Goal: Task Accomplishment & Management: Use online tool/utility

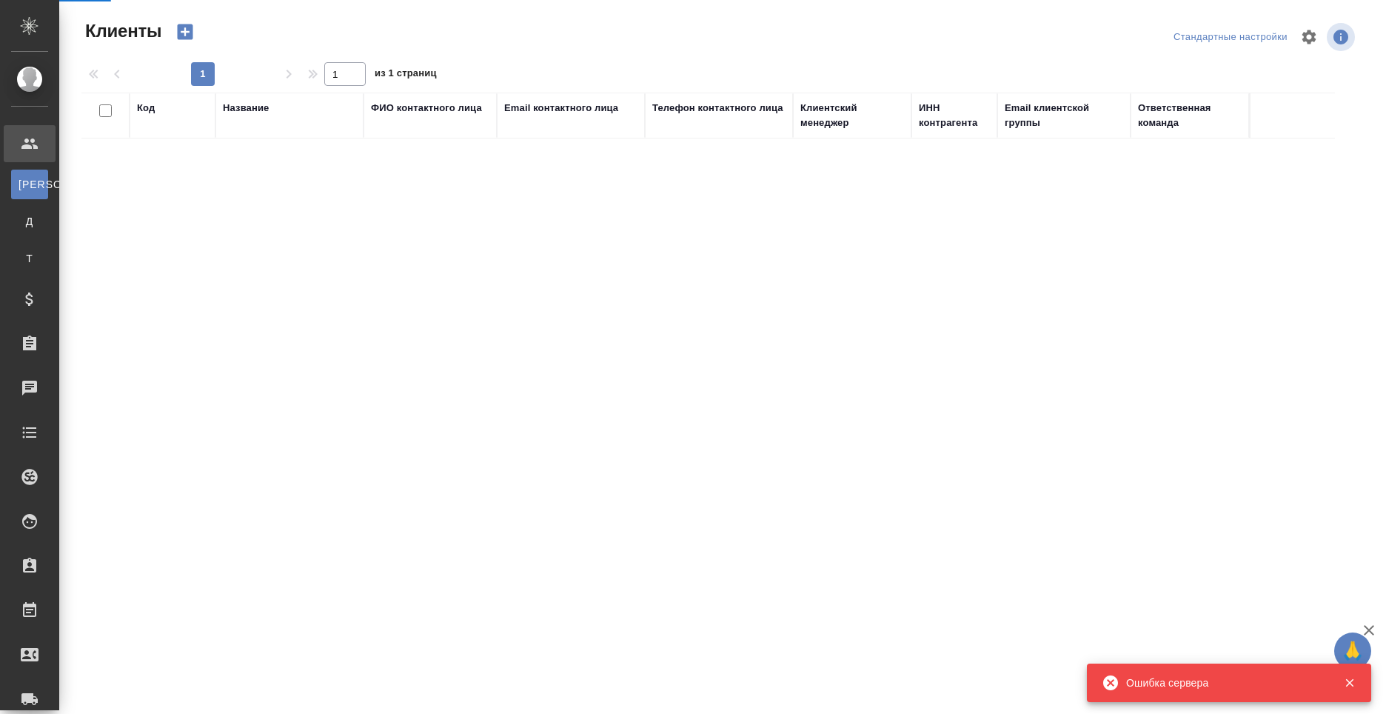
select select "RU"
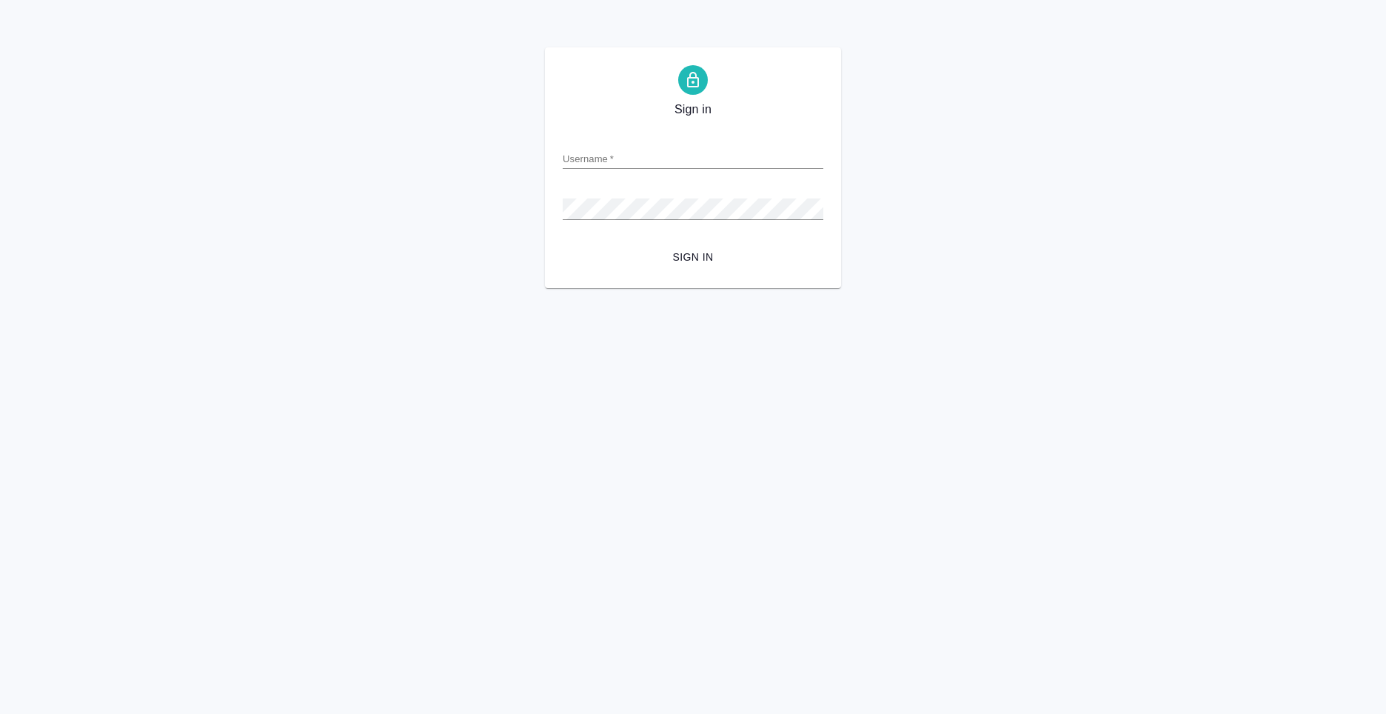
drag, startPoint x: 632, startPoint y: 169, endPoint x: 640, endPoint y: 160, distance: 12.1
click at [634, 169] on form "Username   * Password   * urlPath   * / Sign in" at bounding box center [693, 197] width 261 height 146
click at [645, 152] on input "Username   *" at bounding box center [693, 158] width 261 height 21
type input "anton.nikiforov@awatera.com"
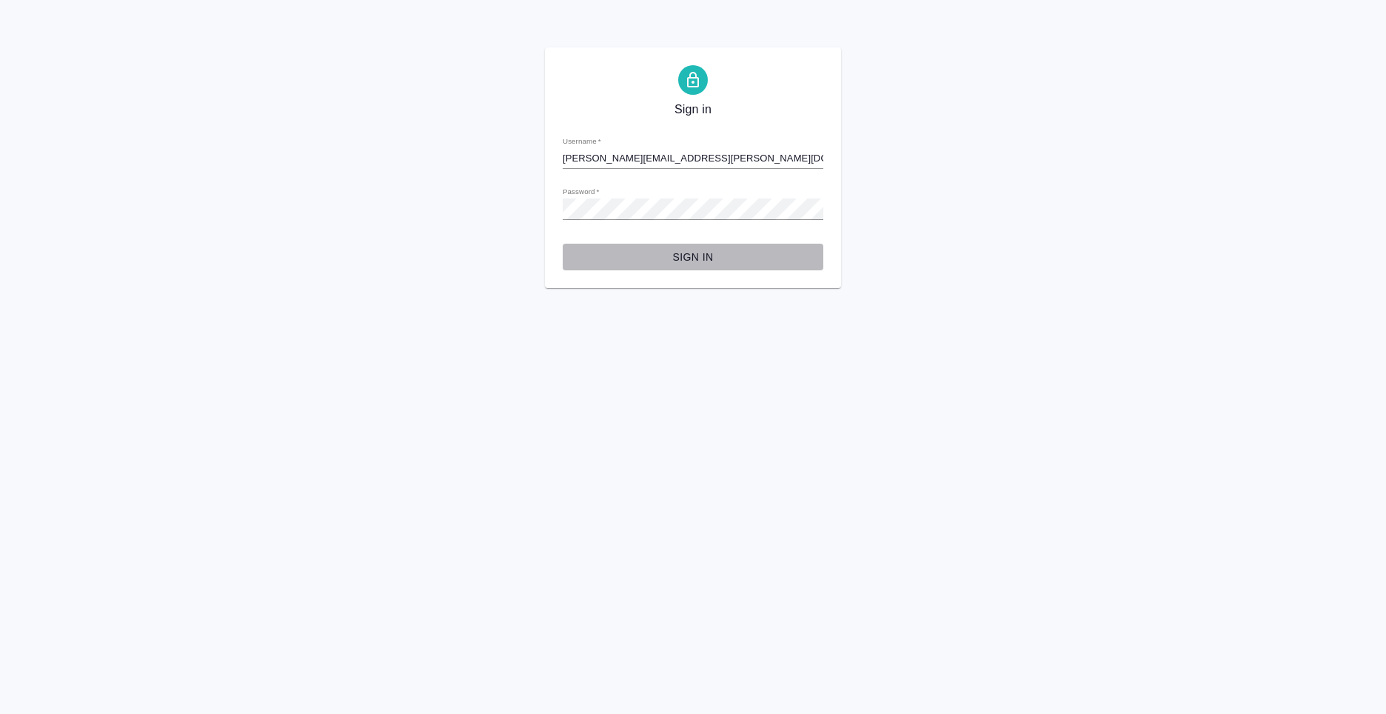
click at [691, 249] on span "Sign in" at bounding box center [692, 257] width 237 height 19
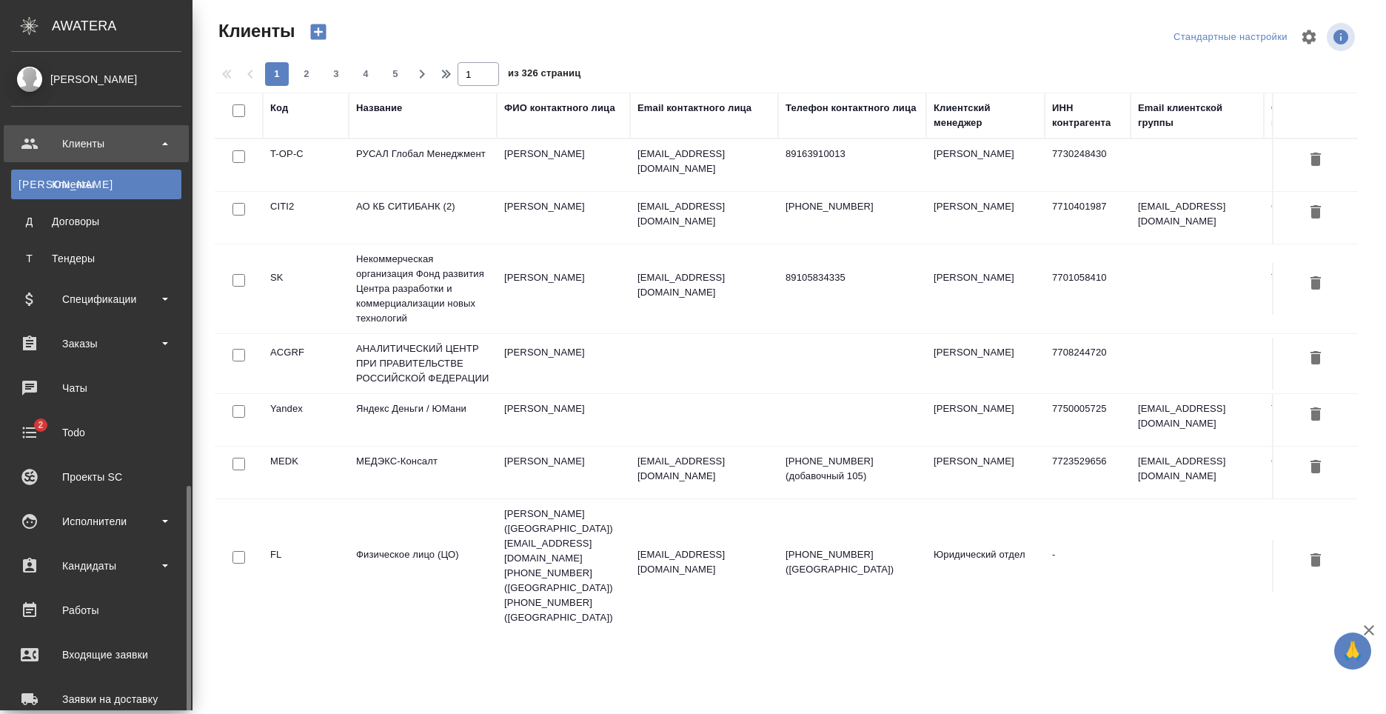
select select "RU"
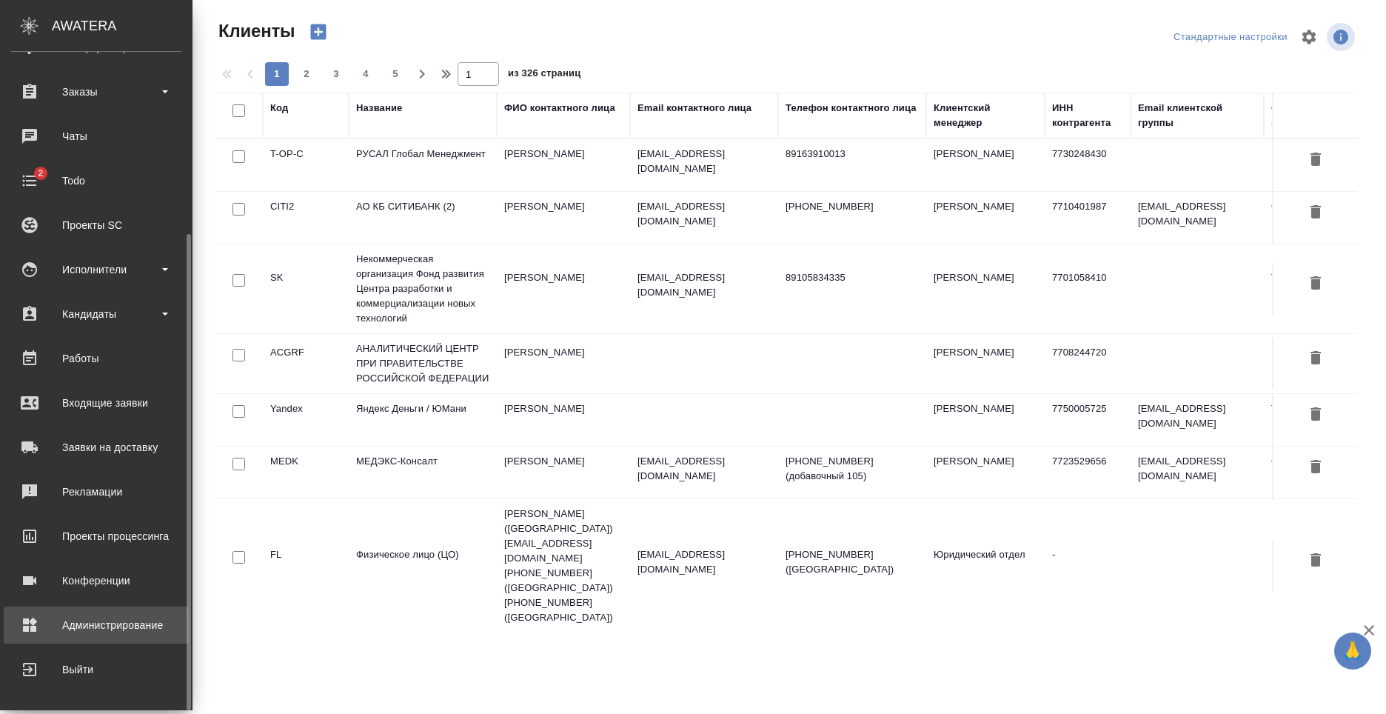
click at [121, 620] on div "Администрирование" at bounding box center [96, 625] width 170 height 22
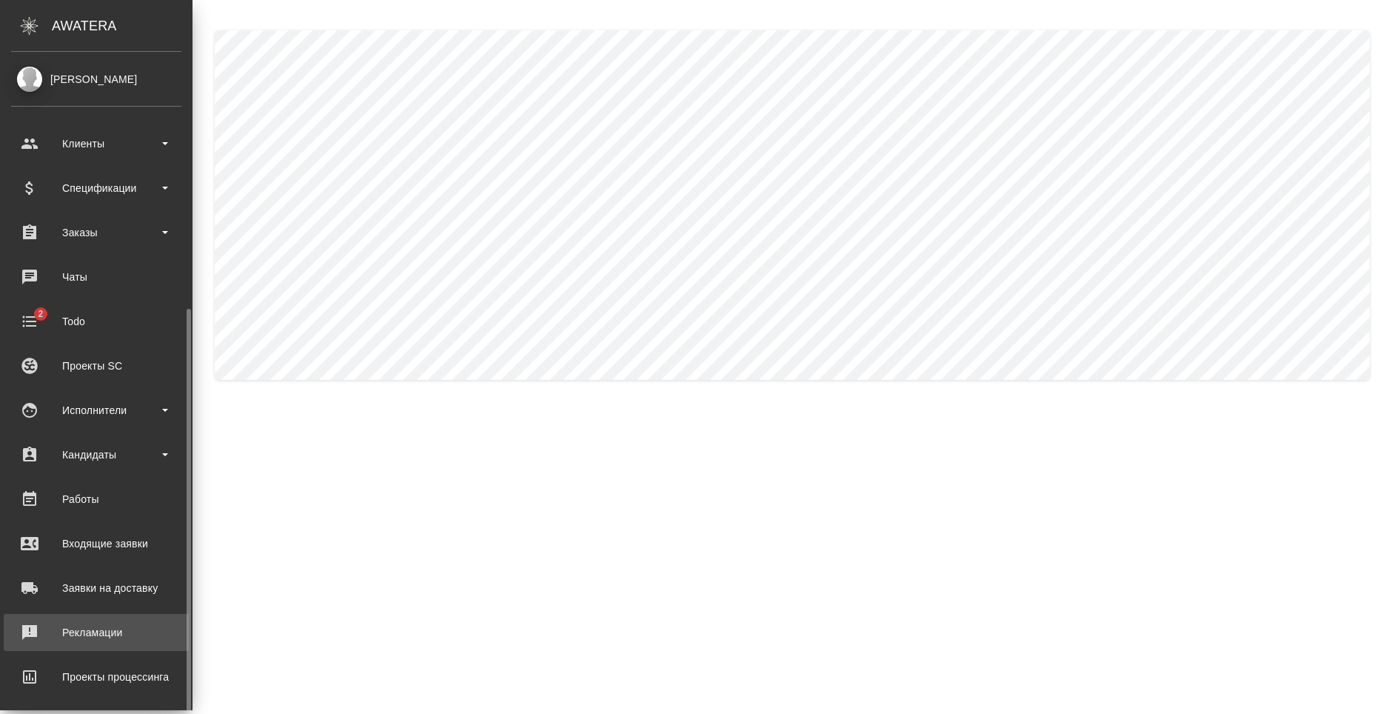
scroll to position [141, 0]
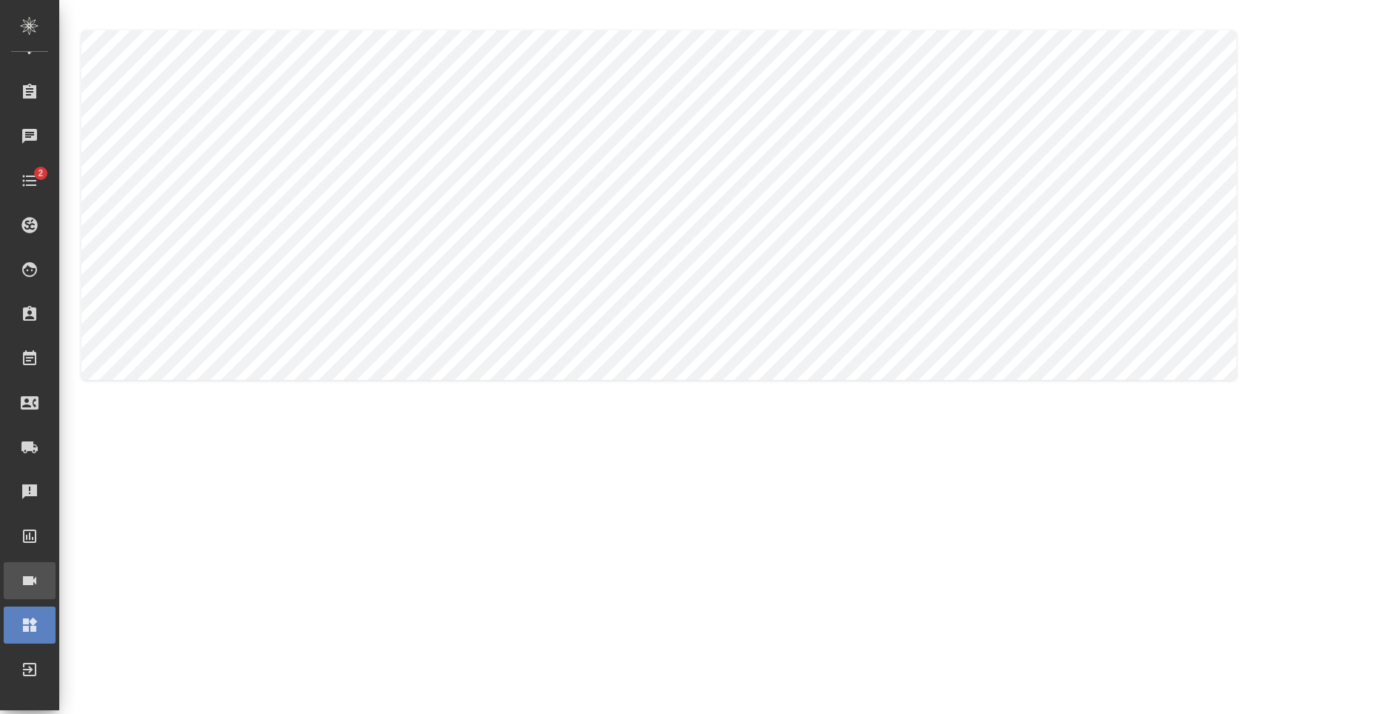
click at [56, 592] on link "Конференции" at bounding box center [30, 580] width 52 height 37
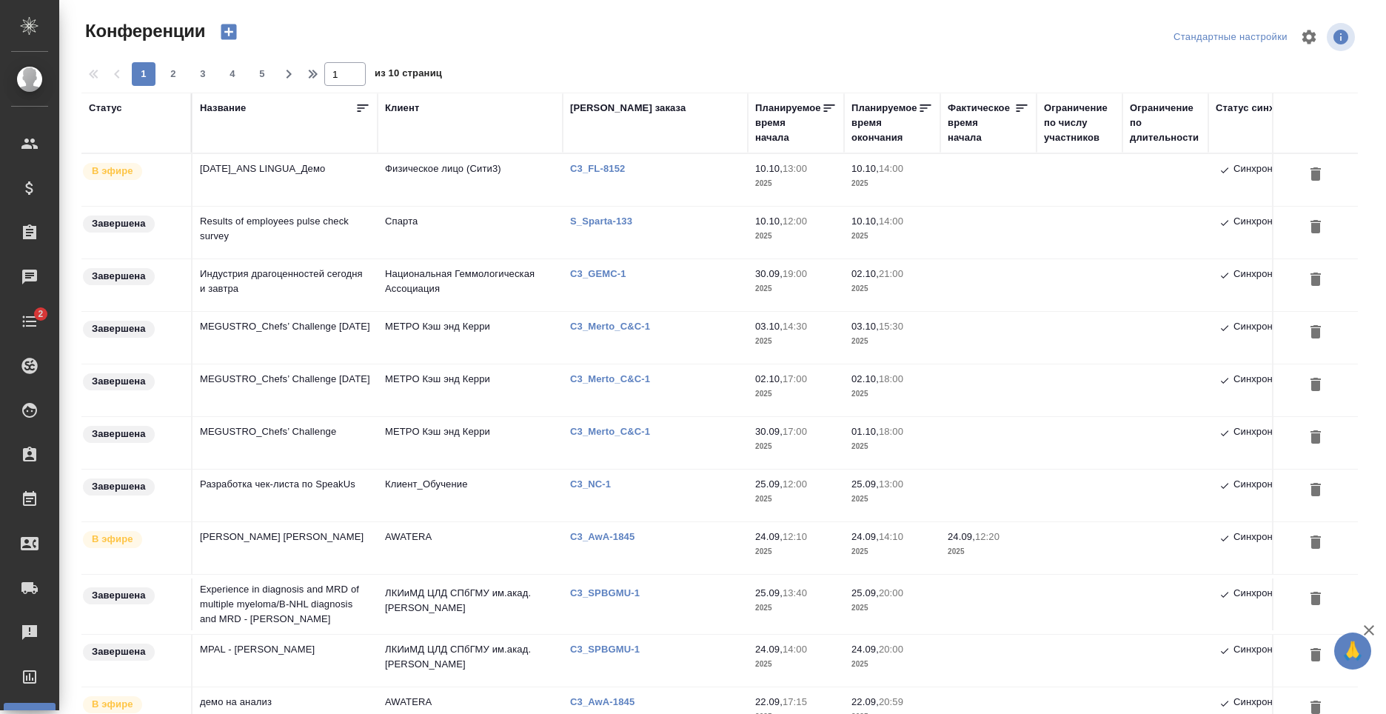
type input "[PERSON_NAME]"
click at [495, 239] on td "Спарта" at bounding box center [470, 233] width 185 height 52
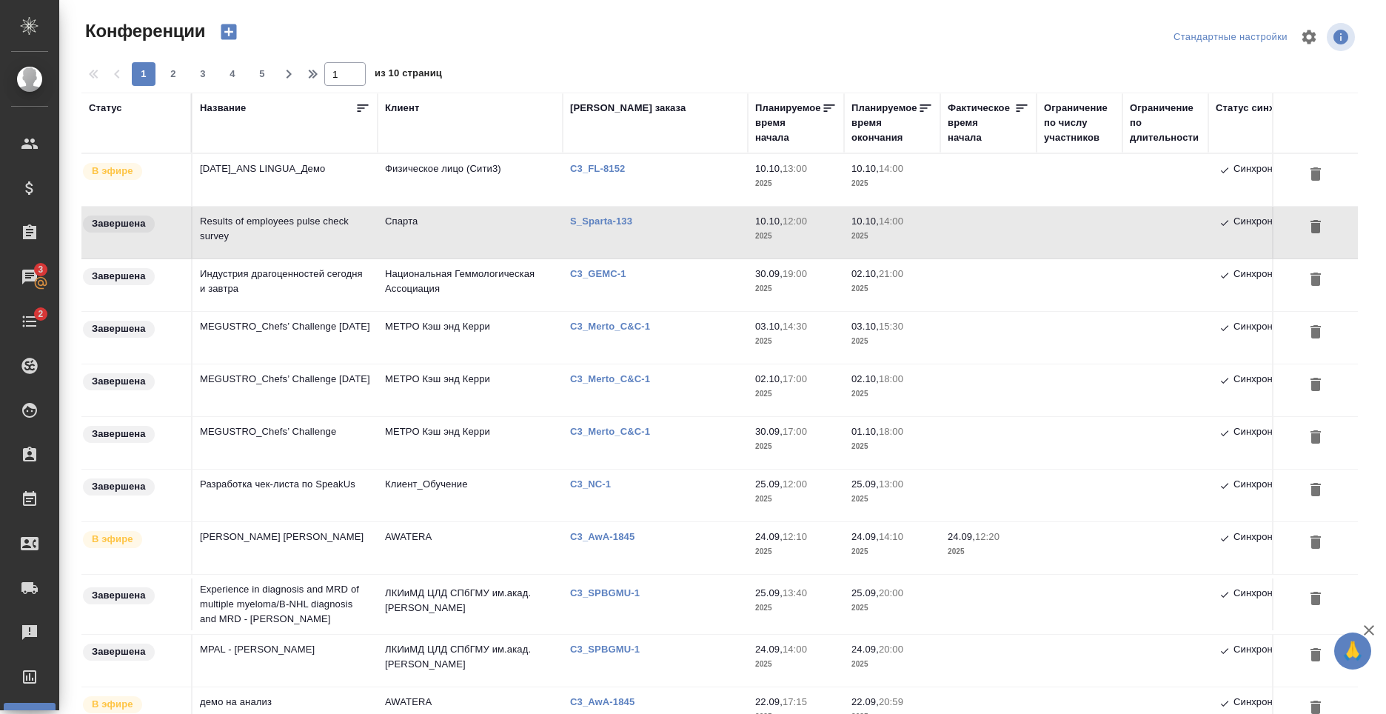
click at [495, 239] on td "Спарта" at bounding box center [470, 233] width 185 height 52
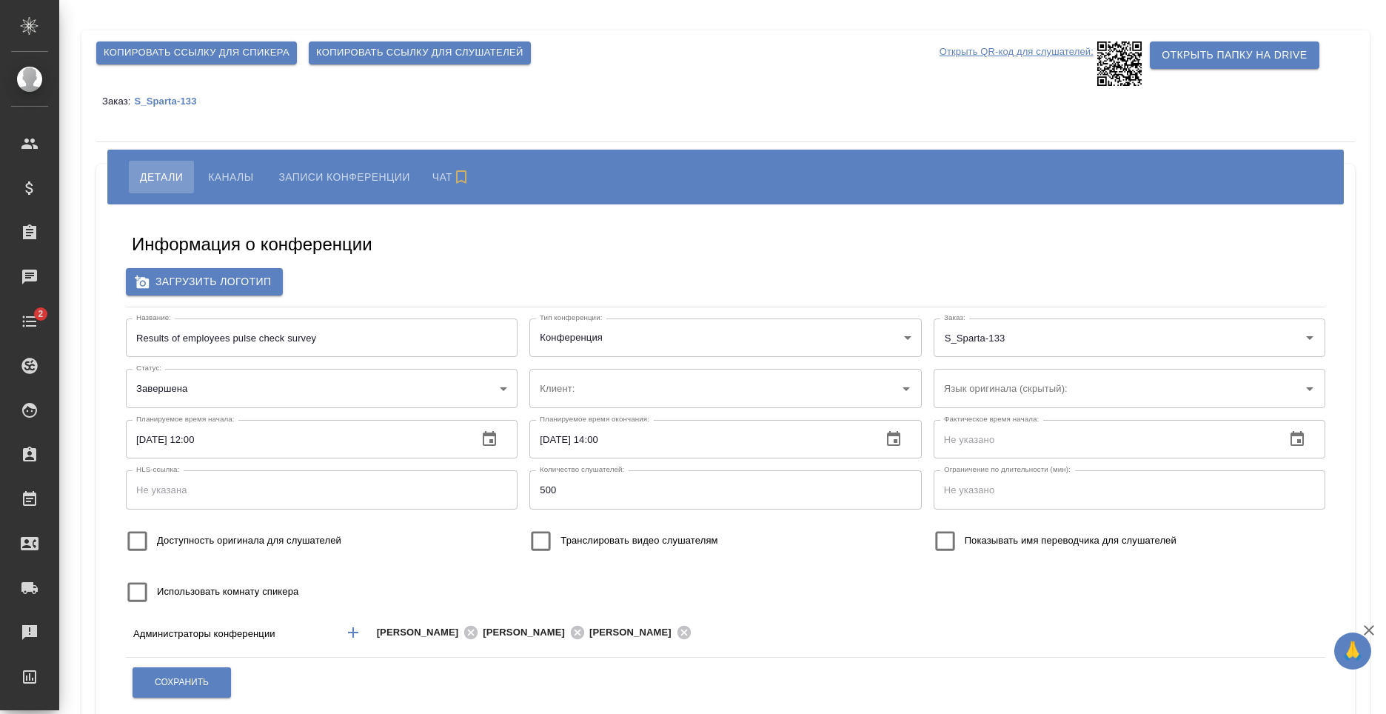
type input "Спарта"
click at [242, 183] on span "Каналы" at bounding box center [230, 177] width 45 height 18
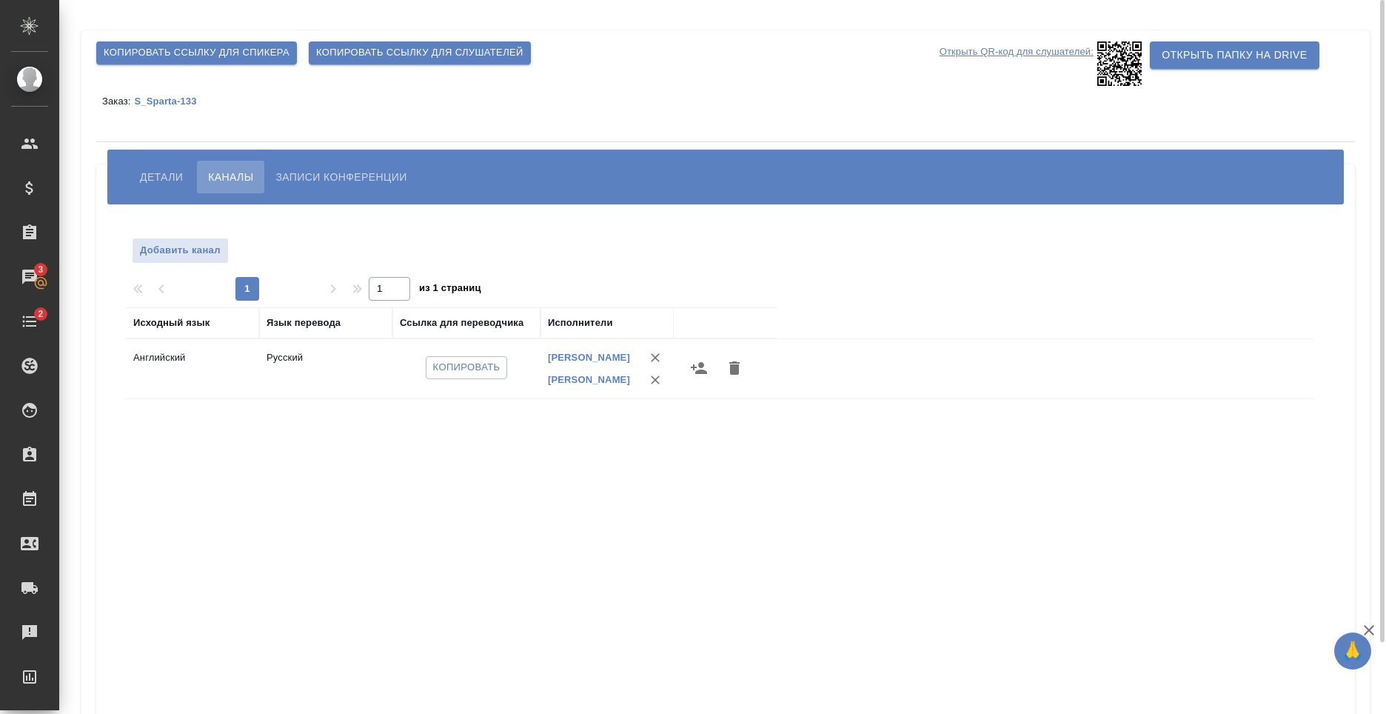
click at [185, 180] on button "Детали" at bounding box center [161, 177] width 65 height 33
click at [158, 173] on span "Детали" at bounding box center [161, 177] width 43 height 18
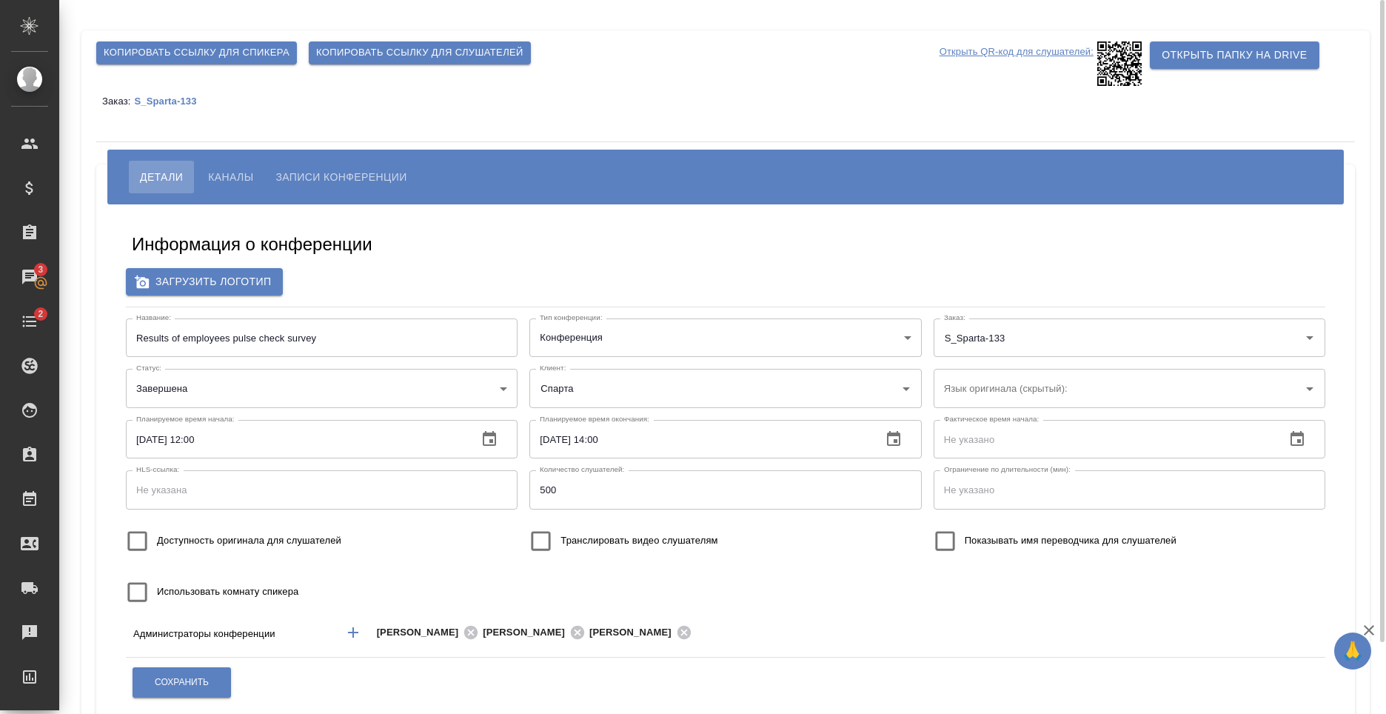
scroll to position [79, 0]
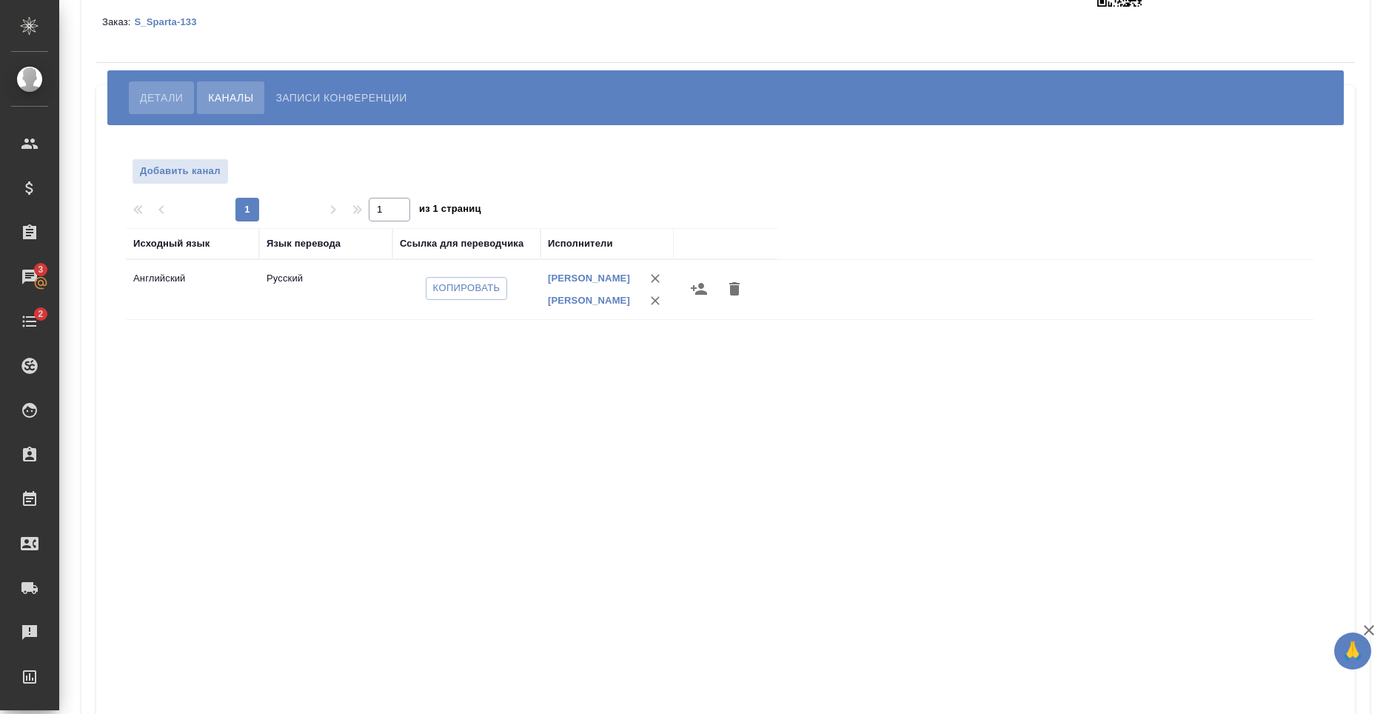
click at [139, 102] on button "Детали" at bounding box center [161, 97] width 65 height 33
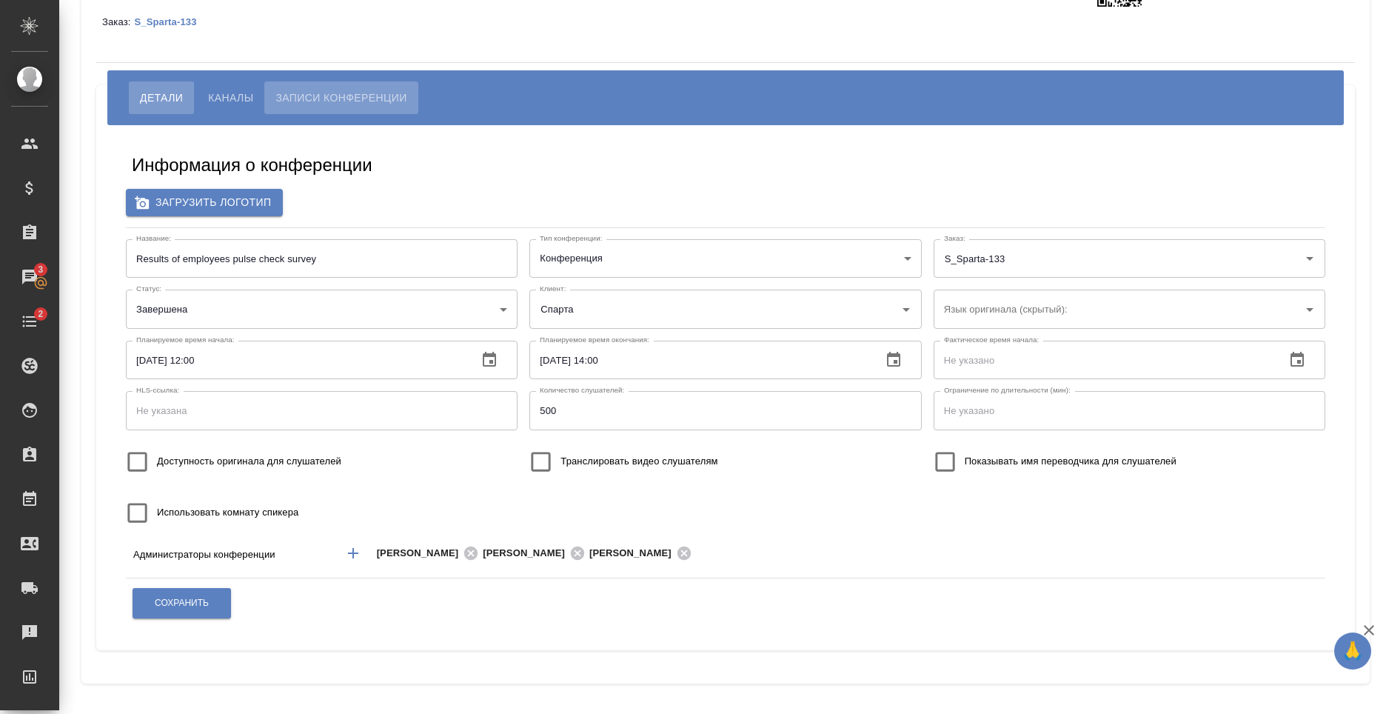
click at [337, 107] on button "Записи конференции" at bounding box center [340, 97] width 153 height 33
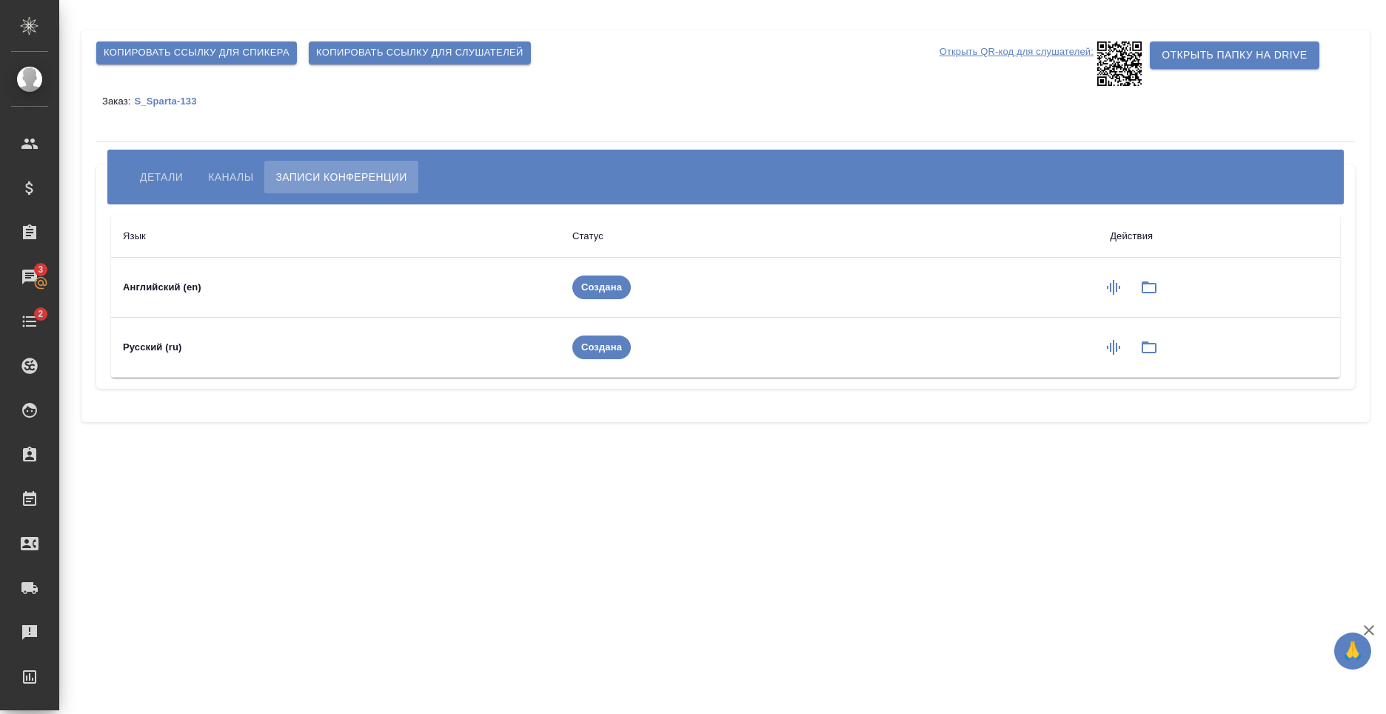
click at [157, 180] on span "Детали" at bounding box center [161, 177] width 43 height 18
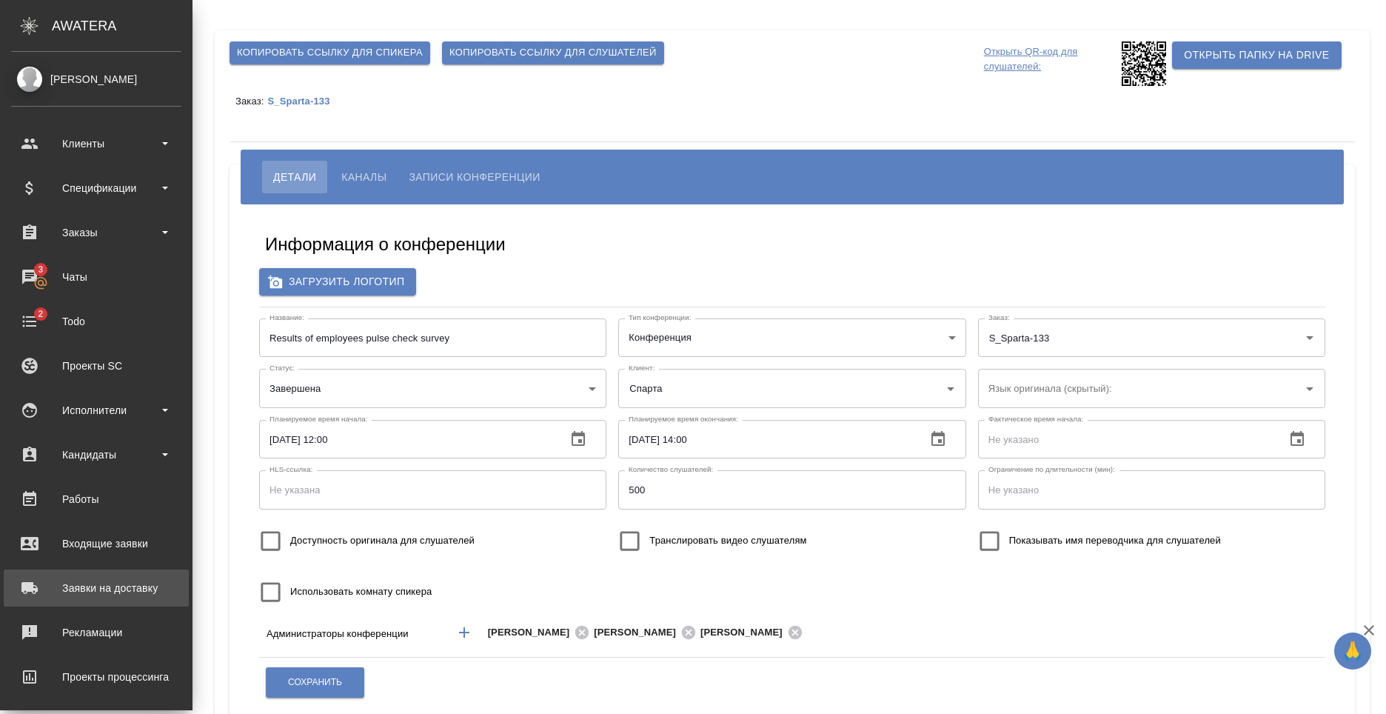
scroll to position [141, 0]
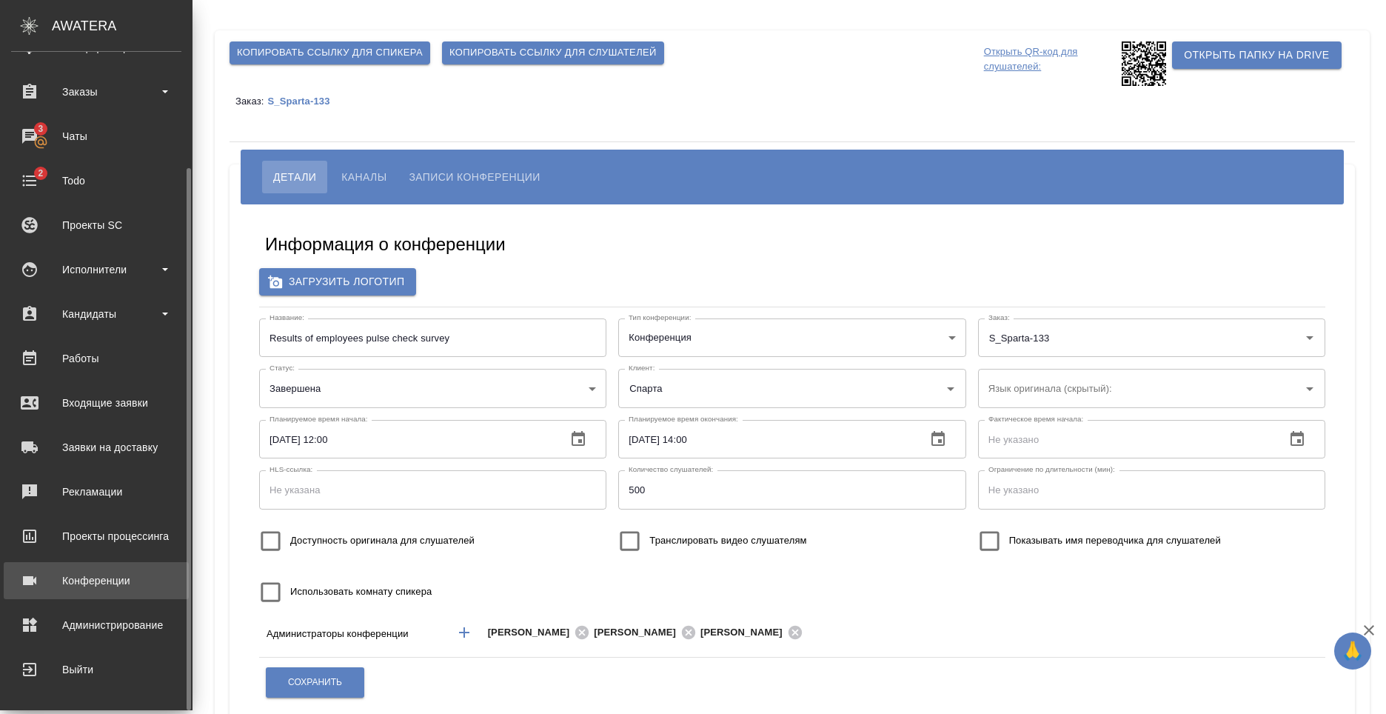
click at [115, 580] on div "Конференции" at bounding box center [96, 580] width 170 height 22
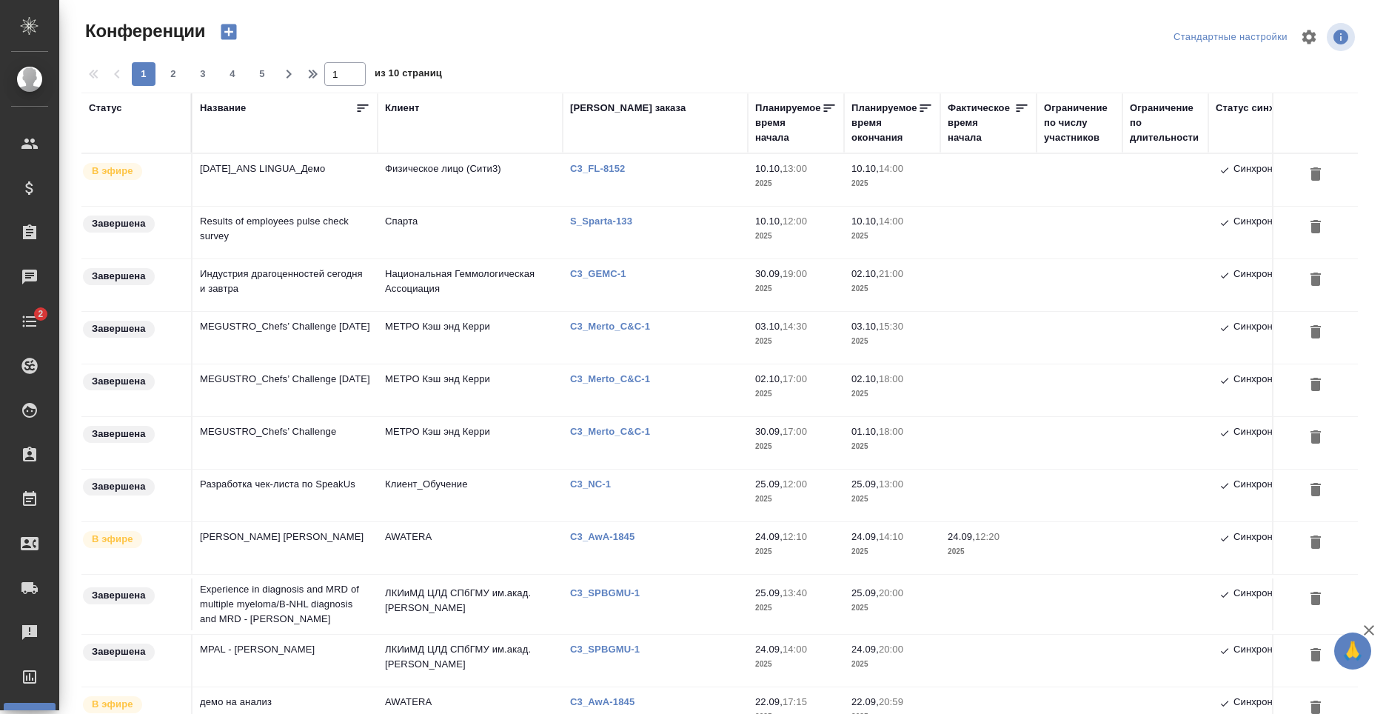
click at [279, 181] on td "[DATE]_ANS LINGUA_Демо" at bounding box center [284, 180] width 185 height 52
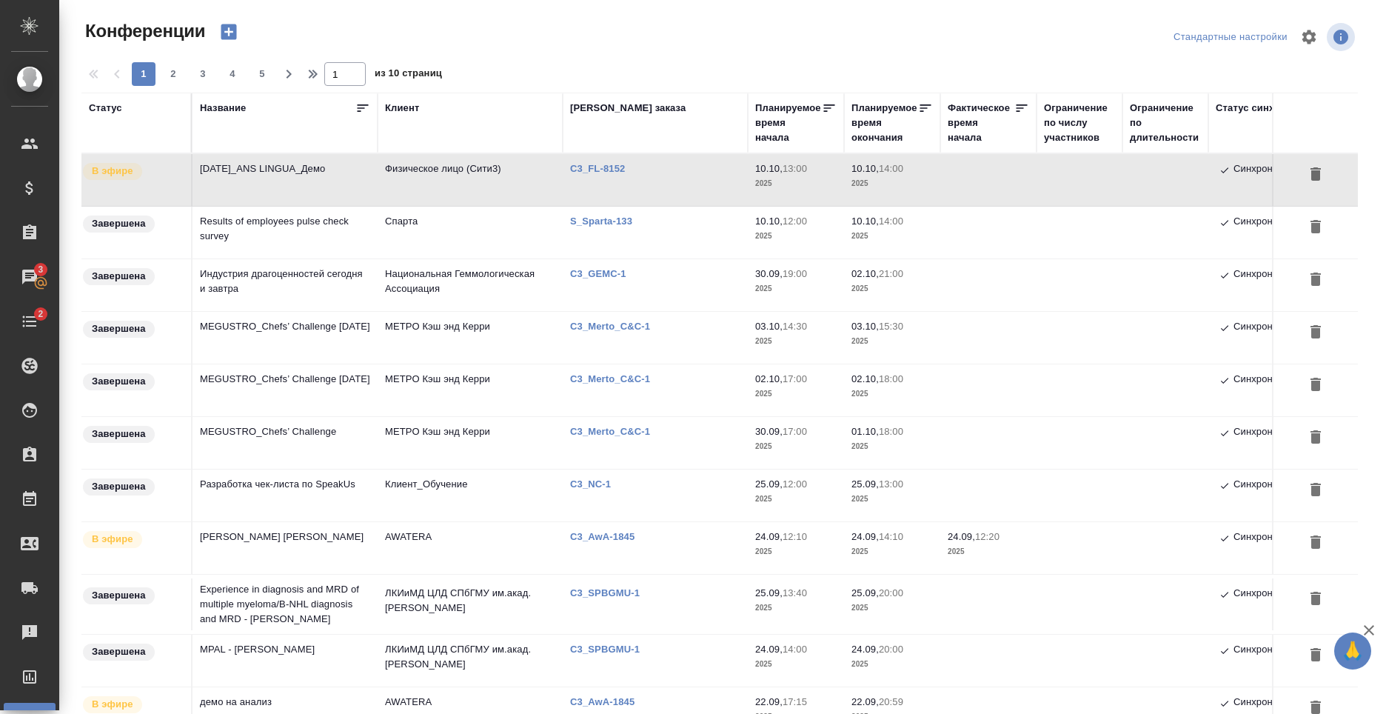
click at [331, 185] on td "[DATE]_ANS LINGUA_Демо" at bounding box center [284, 180] width 185 height 52
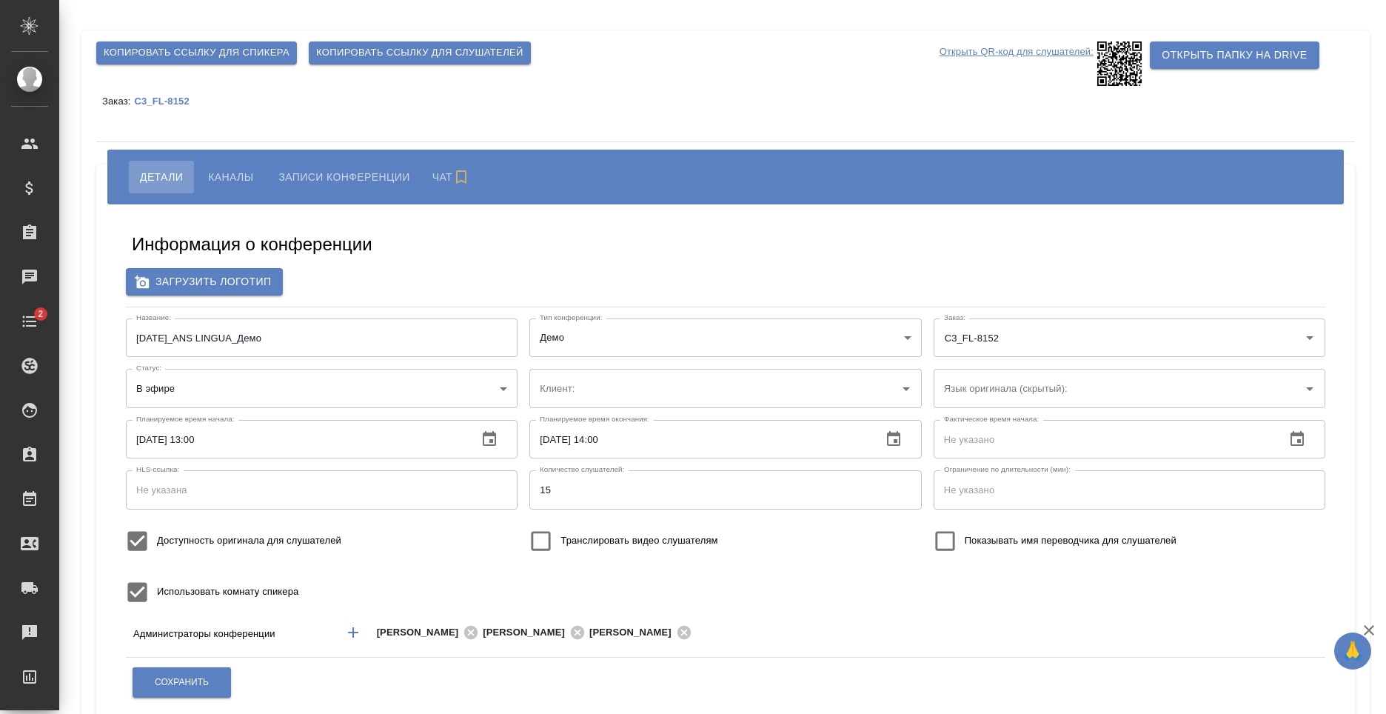
type input "Физическое лицо (Сити3)"
click at [237, 162] on button "Каналы" at bounding box center [230, 177] width 67 height 33
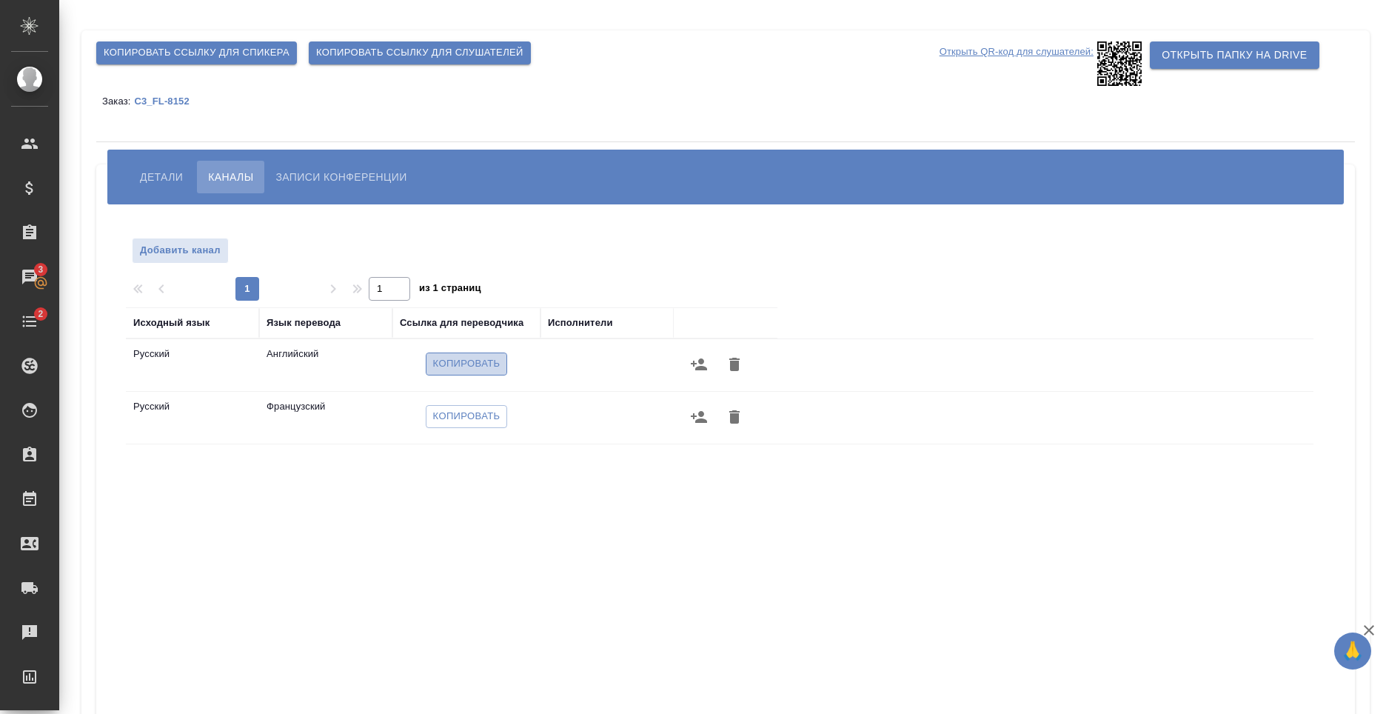
click at [475, 361] on span "Копировать" at bounding box center [466, 363] width 67 height 17
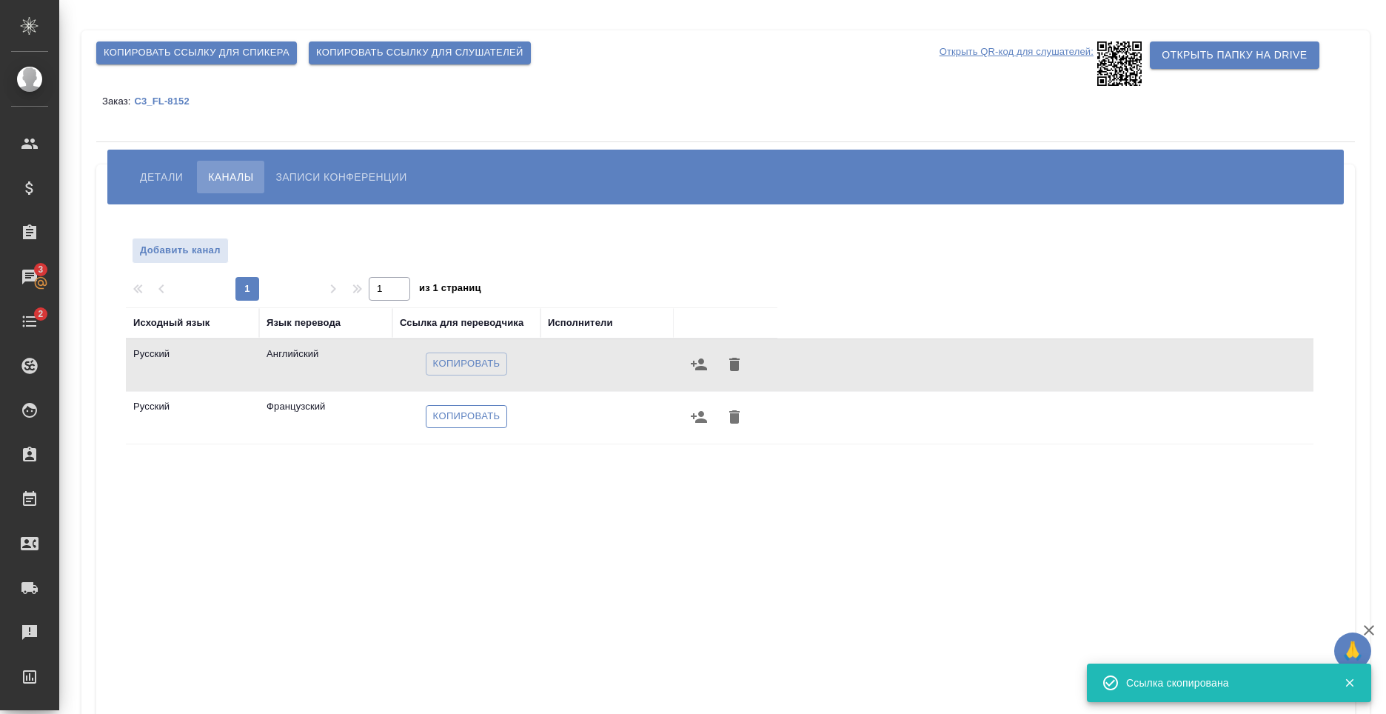
click at [451, 410] on span "Копировать" at bounding box center [466, 416] width 67 height 17
